Goal: Task Accomplishment & Management: Manage account settings

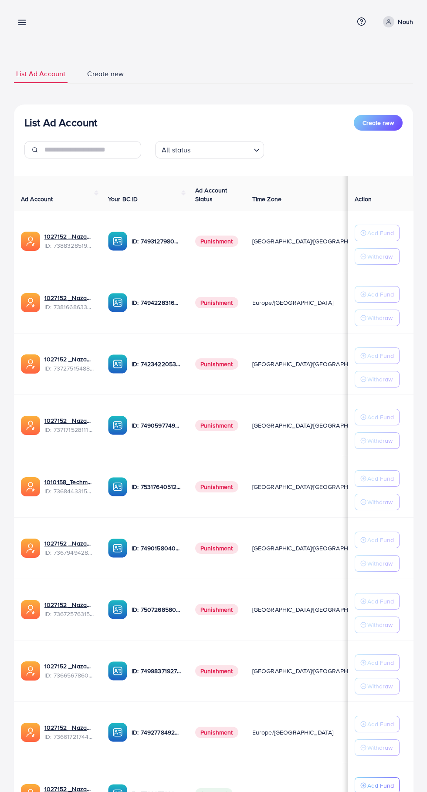
click at [24, 2] on div "List Ad Account Create new List Ad Account Create new All status Loading... Ad …" at bounding box center [213, 444] width 427 height 888
click at [22, 23] on line at bounding box center [22, 23] width 7 height 0
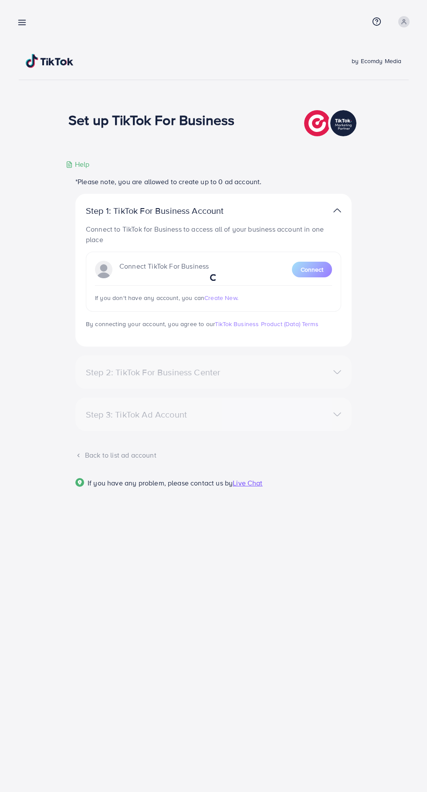
click at [23, 20] on line at bounding box center [22, 20] width 7 height 0
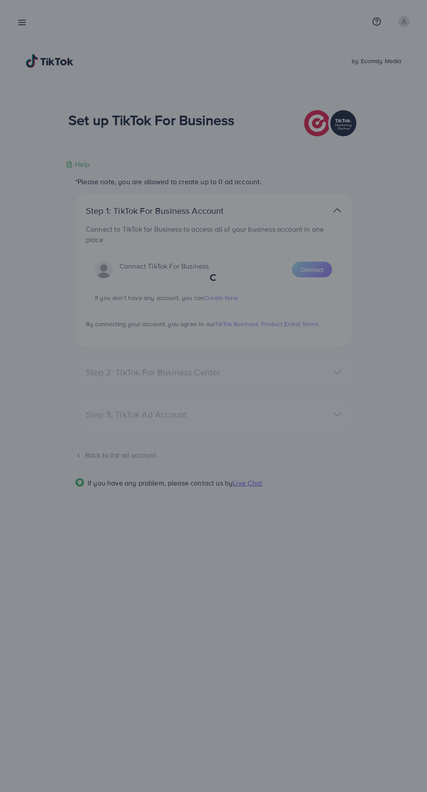
click at [288, 80] on div at bounding box center [213, 475] width 427 height 951
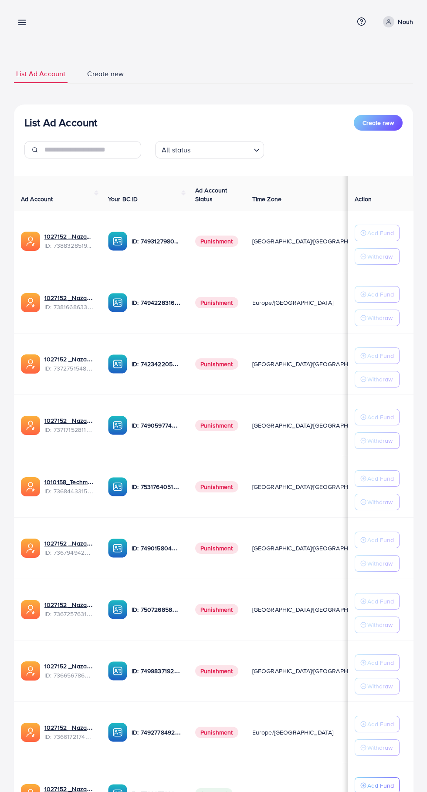
click at [22, 20] on line at bounding box center [22, 20] width 7 height 0
